Goal: Task Accomplishment & Management: Manage account settings

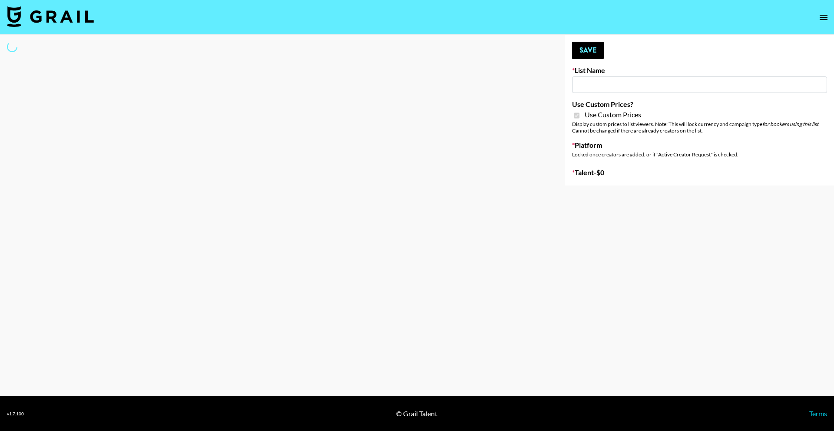
type input "House of Fab (9th Sept)"
checkbox input "true"
select select "Brand"
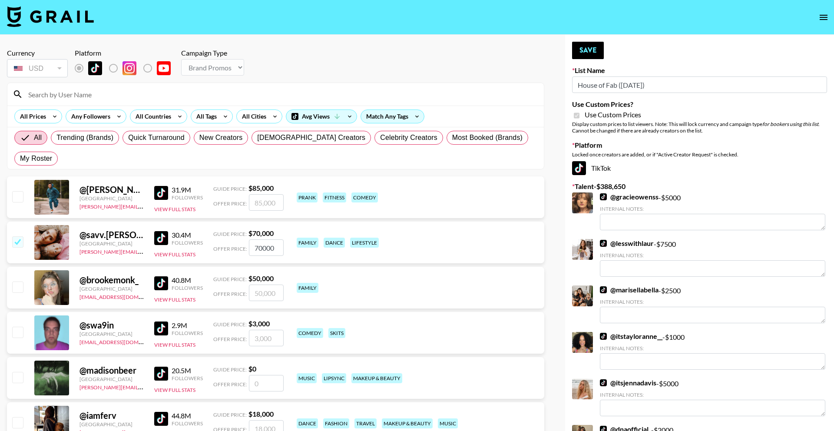
click at [254, 93] on input at bounding box center [281, 94] width 516 height 14
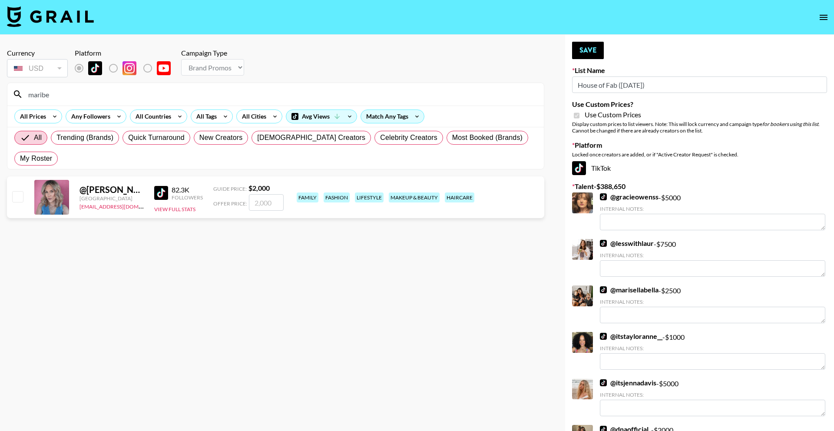
type input "maribe"
click at [268, 194] on input "number" at bounding box center [266, 202] width 35 height 17
checkbox input "true"
type input "2000"
click at [592, 51] on button "Save" at bounding box center [588, 50] width 32 height 17
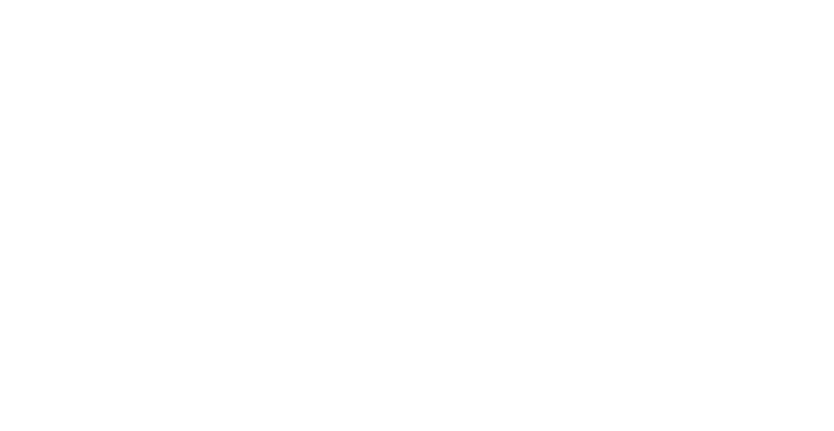
select select "Brand"
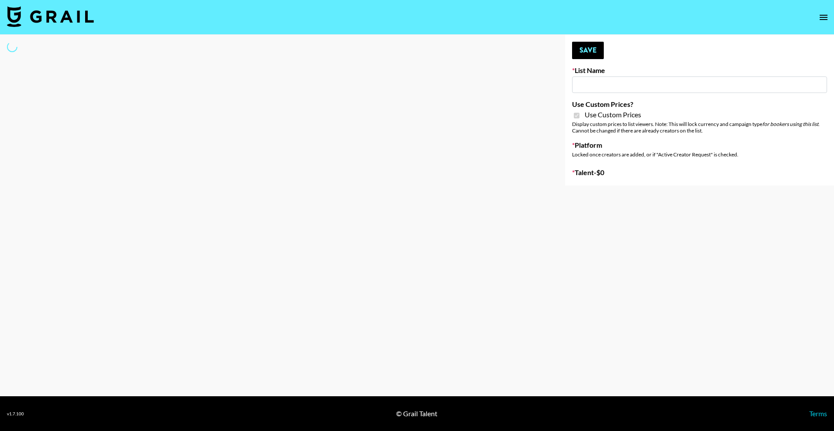
type input "ByHeart ([DATE])"
checkbox input "true"
select select "Brand"
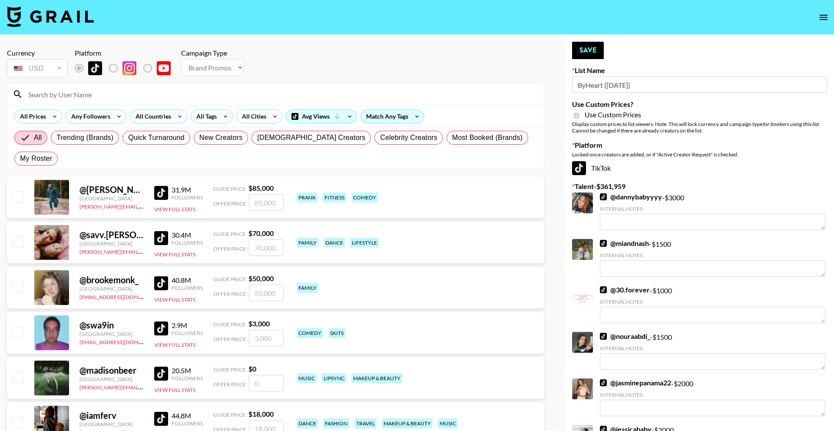
click at [212, 96] on input at bounding box center [281, 94] width 516 height 14
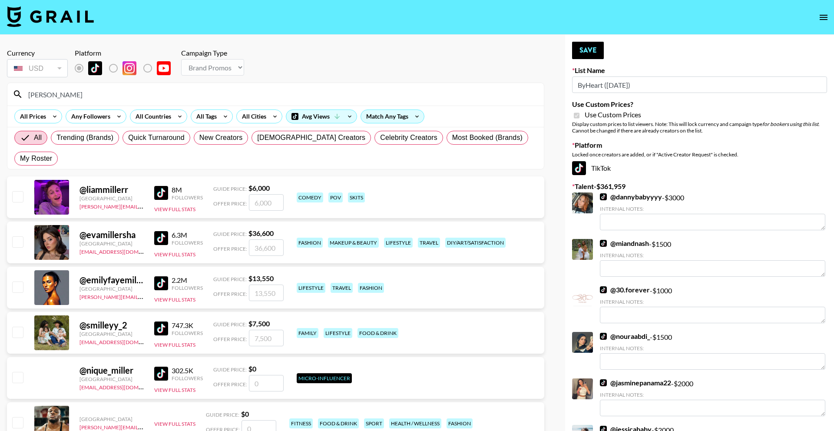
type input "[PERSON_NAME]"
click at [265, 330] on input "number" at bounding box center [266, 338] width 35 height 17
checkbox input "true"
type input "7500"
click at [582, 51] on button "Save" at bounding box center [588, 50] width 32 height 17
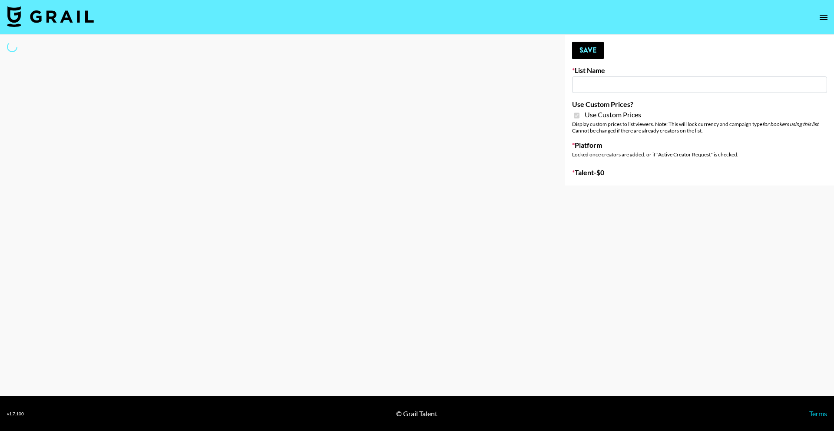
type input "Super Power (9th Sept)"
checkbox input "true"
select select "Brand"
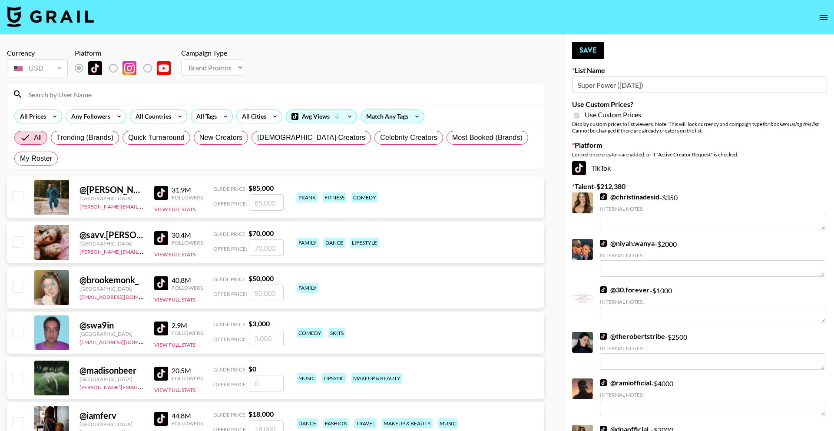
click at [249, 99] on input at bounding box center [281, 94] width 516 height 14
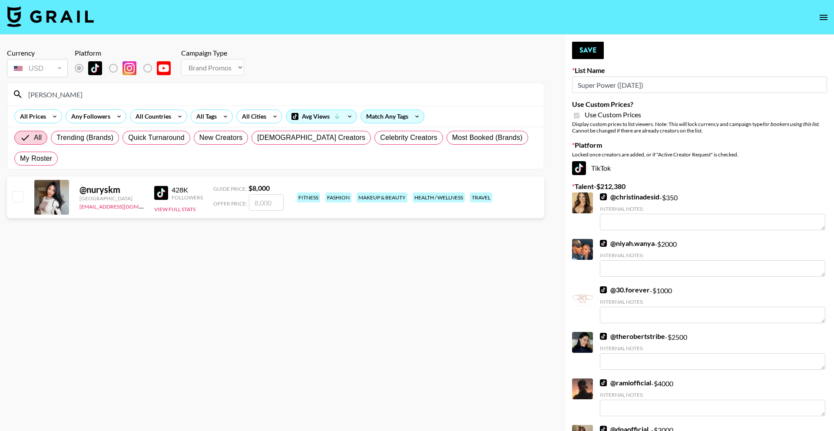
type input "nurys"
click at [274, 194] on input "number" at bounding box center [266, 202] width 35 height 17
type input "8"
checkbox input "true"
type input "8000"
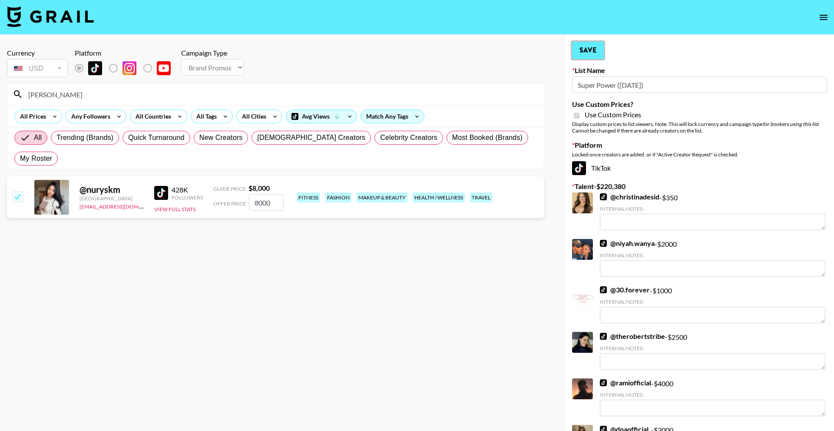
click at [596, 53] on button "Save" at bounding box center [588, 50] width 32 height 17
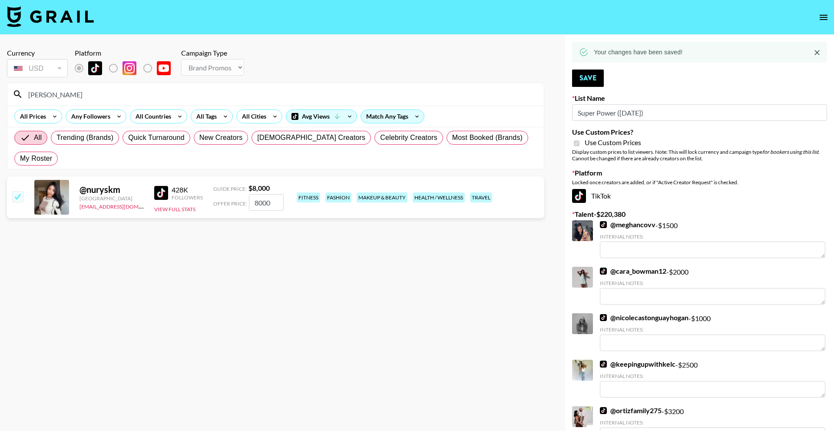
click at [301, 93] on input "nurys" at bounding box center [281, 94] width 516 height 14
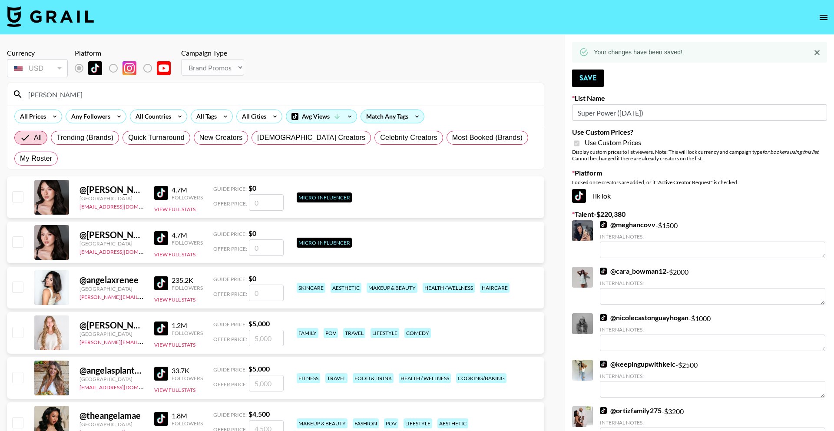
type input "angela"
click at [260, 375] on input "number" at bounding box center [266, 383] width 35 height 17
type input "5"
checkbox input "true"
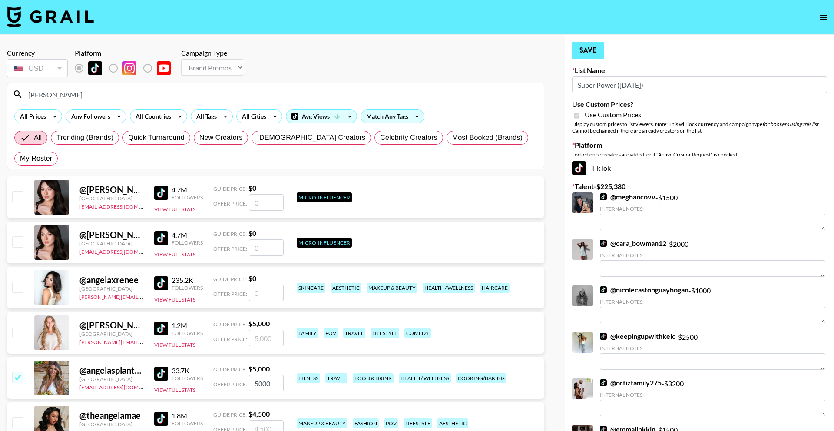
type input "5000"
click at [584, 51] on button "Save" at bounding box center [588, 50] width 32 height 17
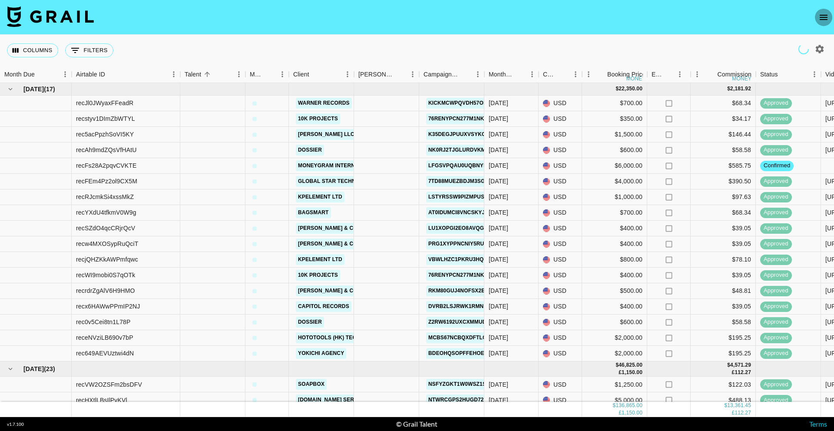
click at [819, 13] on icon "open drawer" at bounding box center [824, 17] width 10 height 10
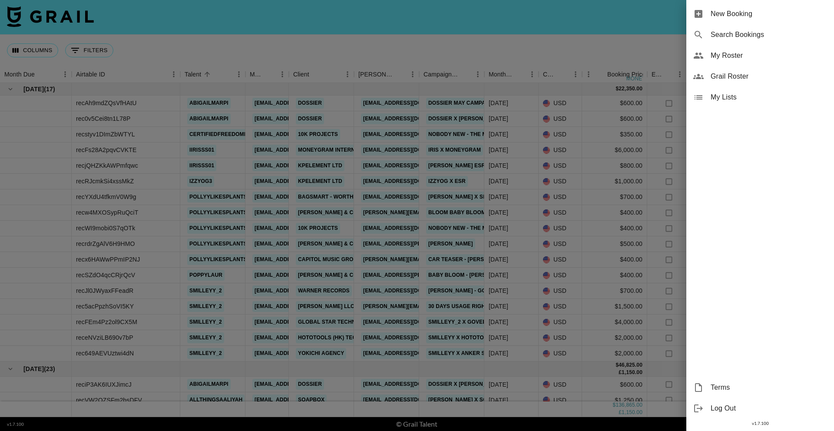
click at [744, 76] on span "Grail Roster" at bounding box center [769, 76] width 116 height 10
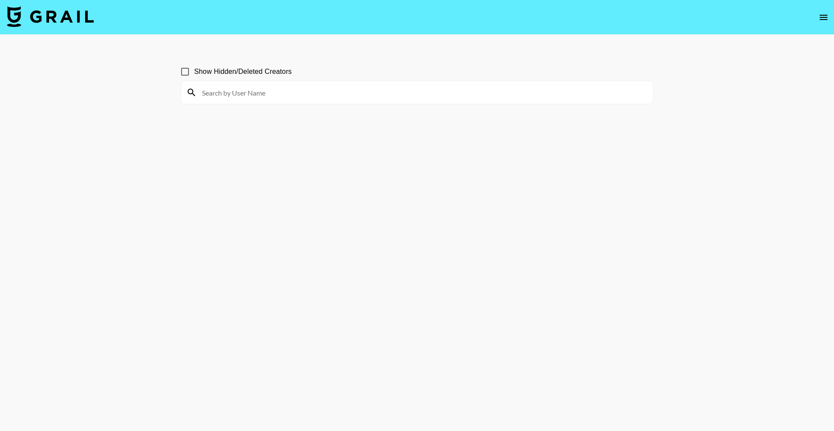
click at [239, 84] on div at bounding box center [417, 92] width 472 height 23
click at [274, 98] on input at bounding box center [422, 93] width 451 height 14
click at [526, 90] on input at bounding box center [422, 93] width 451 height 14
click at [362, 82] on div "maninh" at bounding box center [417, 92] width 472 height 23
click at [363, 90] on input "maninh" at bounding box center [422, 93] width 451 height 14
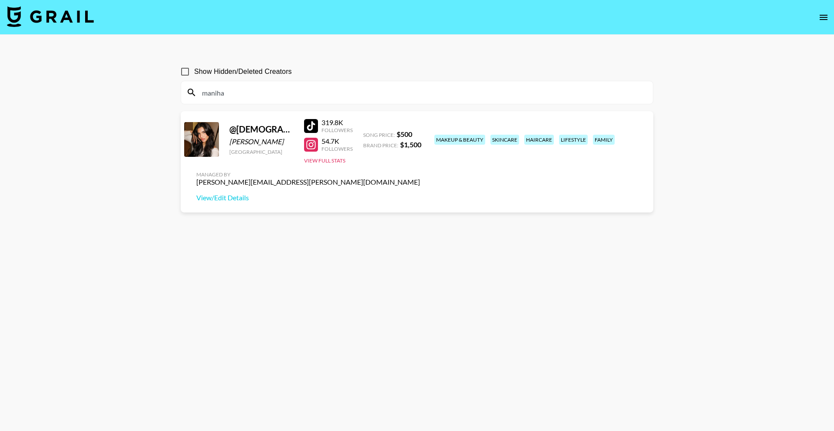
type input "maniha"
